Goal: Check status

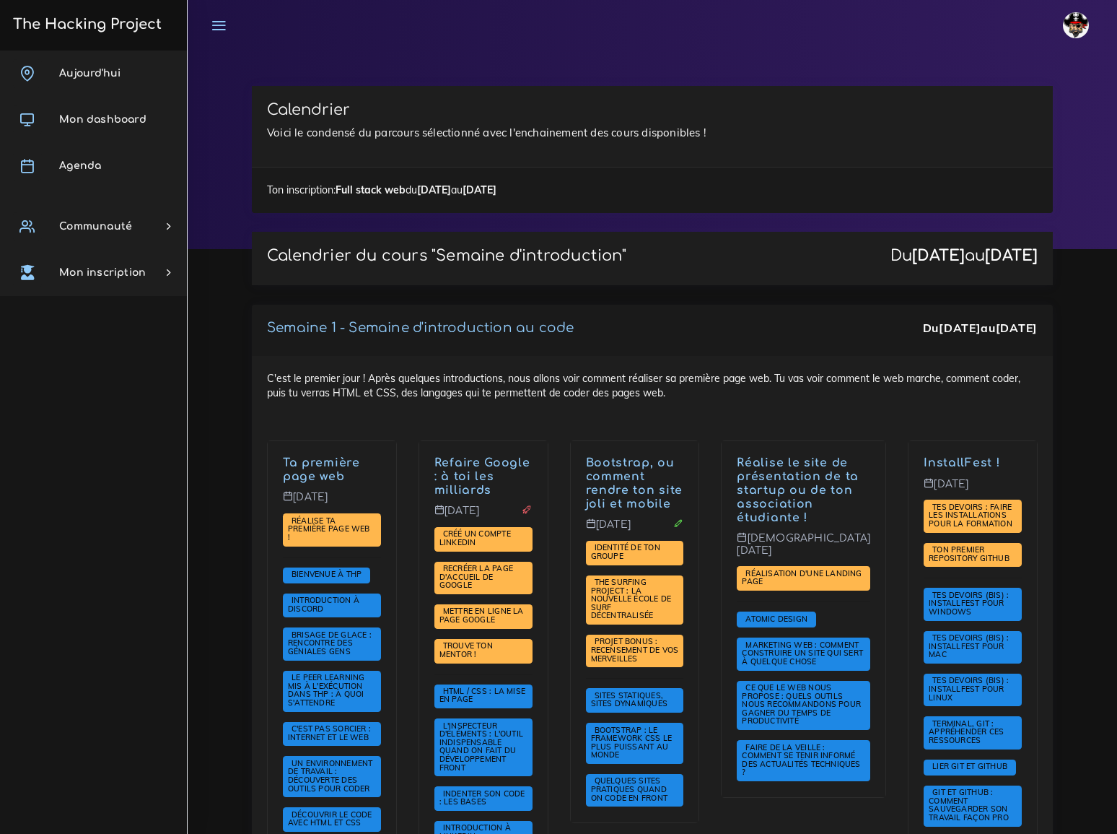
scroll to position [2808, 0]
